Goal: Find contact information: Find contact information

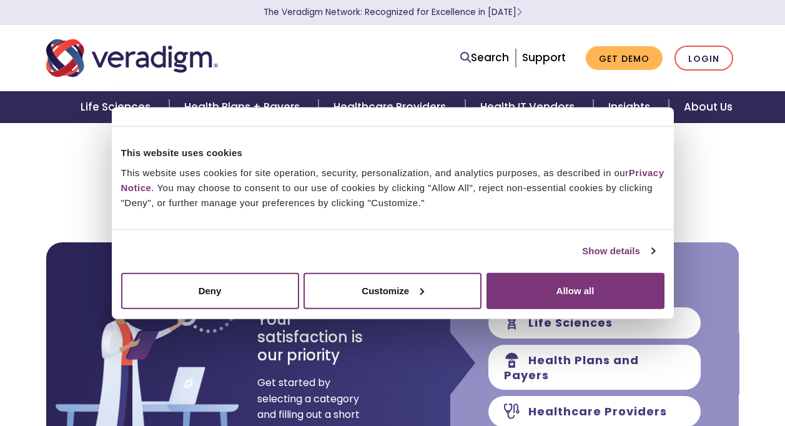
click at [731, 172] on h2 "How Can We Assist You [DATE]?" at bounding box center [392, 162] width 693 height 21
drag, startPoint x: 547, startPoint y: 54, endPoint x: 562, endPoint y: 142, distance: 88.6
click at [548, 56] on link "Support" at bounding box center [544, 57] width 44 height 15
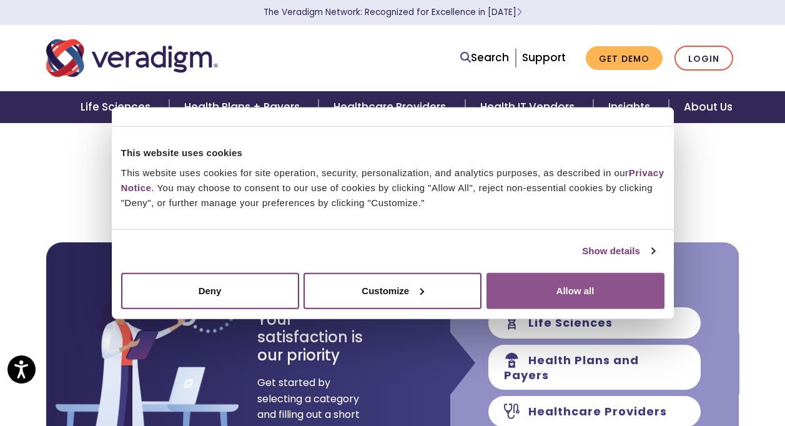
click at [588, 288] on button "Allow all" at bounding box center [575, 290] width 178 height 36
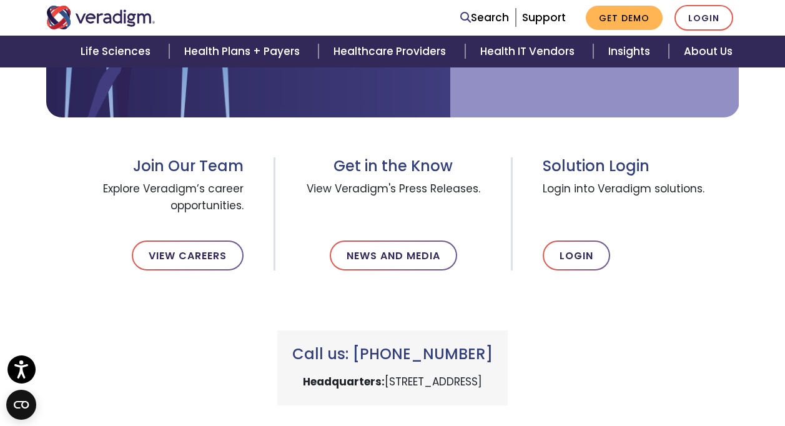
scroll to position [437, 0]
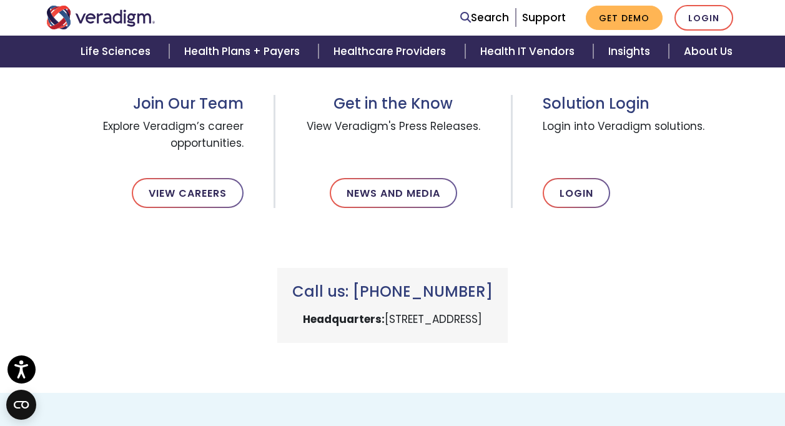
drag, startPoint x: 503, startPoint y: 294, endPoint x: 358, endPoint y: 289, distance: 144.9
click at [358, 289] on h3 "Call us: [PHONE_NUMBER]" at bounding box center [392, 292] width 200 height 18
drag, startPoint x: 358, startPoint y: 289, endPoint x: 378, endPoint y: 293, distance: 20.4
copy h3 "[PHONE_NUMBER]"
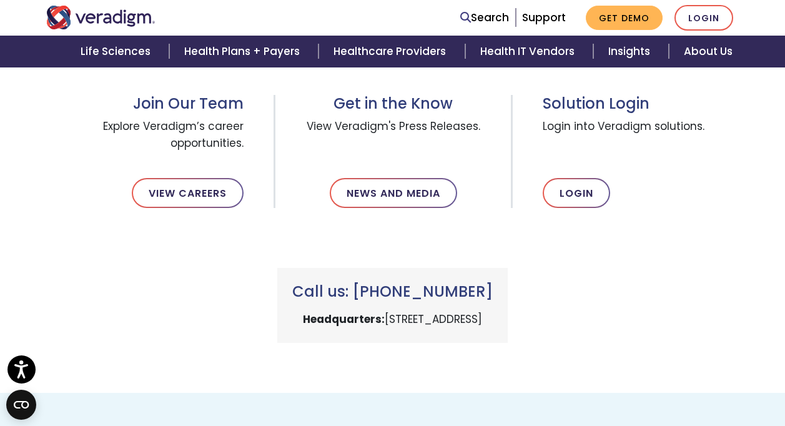
click at [225, 161] on div "Join Our Team Explore Veradigm’s career opportunities. View Careers" at bounding box center [155, 151] width 237 height 113
click at [62, 103] on h3 "Join Our Team" at bounding box center [145, 104] width 198 height 18
click at [67, 97] on h3 "Join Our Team" at bounding box center [145, 104] width 198 height 18
click at [397, 378] on div "How Can We Assist You [DATE]? Need help accessing your account or troubleshooti…" at bounding box center [392, 38] width 693 height 707
drag, startPoint x: 501, startPoint y: 297, endPoint x: 363, endPoint y: 294, distance: 138.0
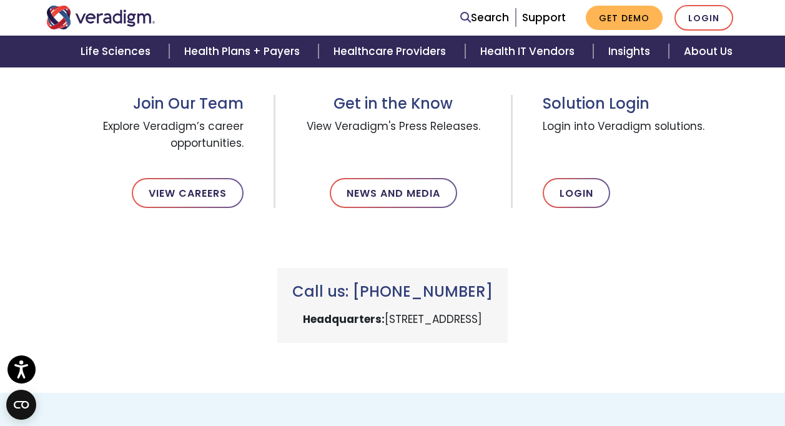
click at [363, 294] on h3 "Call us: [PHONE_NUMBER]" at bounding box center [392, 292] width 200 height 18
copy h3 "[PHONE_NUMBER]"
click at [410, 375] on div "How Can We Assist You [DATE]? Need help accessing your account or troubleshooti…" at bounding box center [392, 38] width 693 height 707
